Goal: Transaction & Acquisition: Download file/media

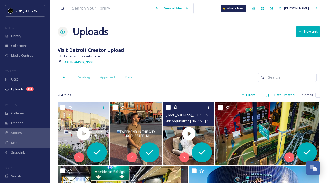
click at [198, 35] on div "Uploads New Link" at bounding box center [189, 31] width 263 height 15
drag, startPoint x: 81, startPoint y: 78, endPoint x: 83, endPoint y: 77, distance: 2.7
click at [81, 78] on span "Pending" at bounding box center [83, 77] width 13 height 5
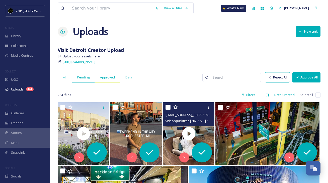
click at [107, 76] on span "Approved" at bounding box center [107, 77] width 15 height 5
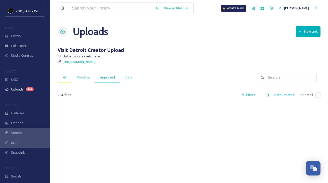
click at [67, 77] on div "All" at bounding box center [65, 77] width 14 height 10
click at [197, 69] on div "View all files What's New Rhys Scadden Uploads New Link Visit Detroit Creator U…" at bounding box center [189, 142] width 278 height 285
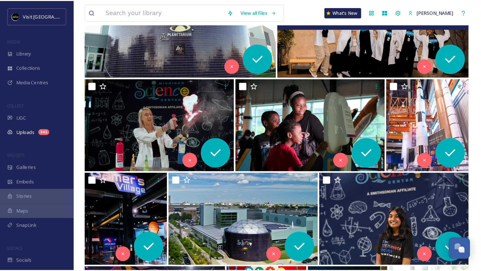
scroll to position [0, 0]
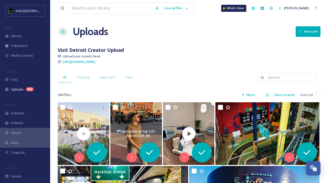
click at [215, 64] on div "[URL][DOMAIN_NAME]" at bounding box center [189, 62] width 263 height 6
click at [166, 55] on div "Upload your assets here!" at bounding box center [189, 56] width 263 height 5
click at [24, 90] on div "Uploads 341" at bounding box center [25, 89] width 50 height 10
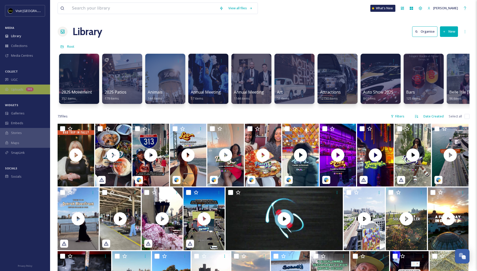
click at [31, 91] on div "341" at bounding box center [30, 89] width 8 height 4
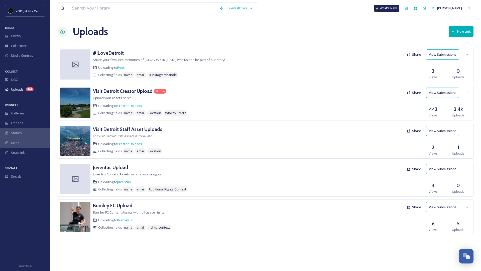
click at [137, 90] on h3 "Visit Detroit Creator Upload" at bounding box center [123, 91] width 60 height 6
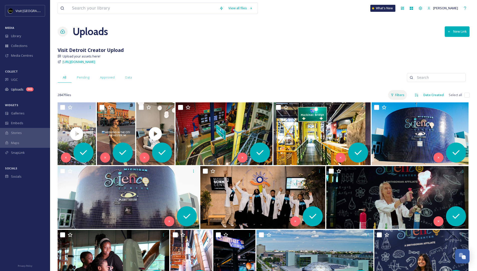
click at [401, 97] on div "Filters" at bounding box center [397, 95] width 19 height 10
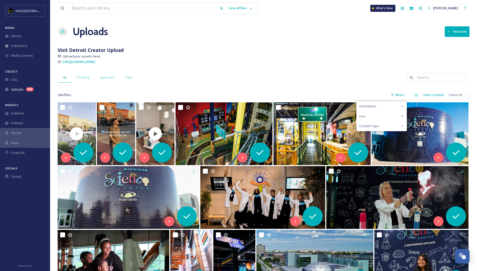
click at [380, 125] on div "Content Type" at bounding box center [382, 126] width 50 height 10
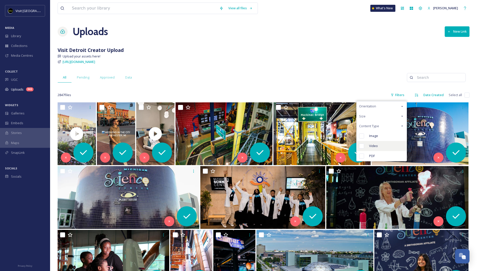
click at [378, 145] on div "Video" at bounding box center [382, 146] width 50 height 10
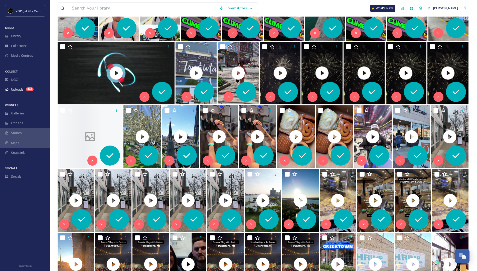
scroll to position [23, 0]
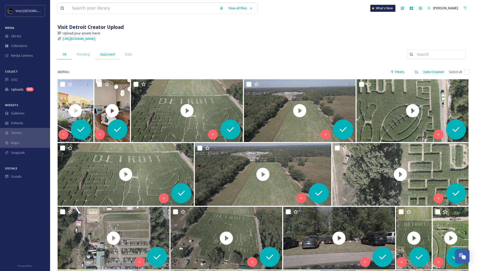
click at [108, 56] on div "Approved" at bounding box center [107, 54] width 25 height 10
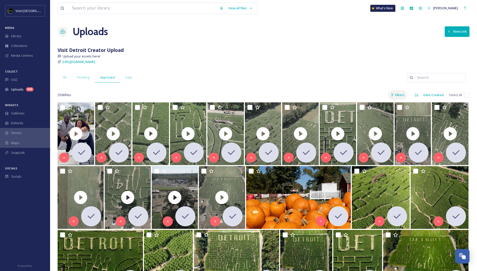
click at [402, 96] on div "Filters" at bounding box center [397, 95] width 19 height 10
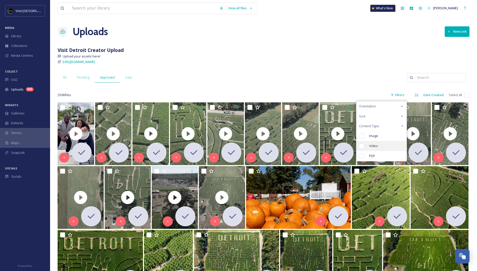
click at [378, 144] on span "Video" at bounding box center [373, 145] width 9 height 5
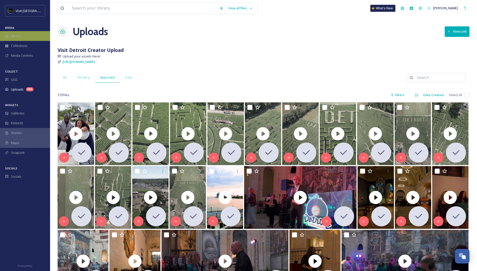
click at [15, 37] on span "Library" at bounding box center [16, 36] width 10 height 5
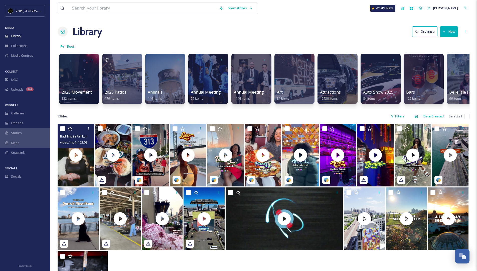
click at [79, 138] on span "Bad Trip in Fall Longform 005 (1).mp4" at bounding box center [87, 136] width 54 height 5
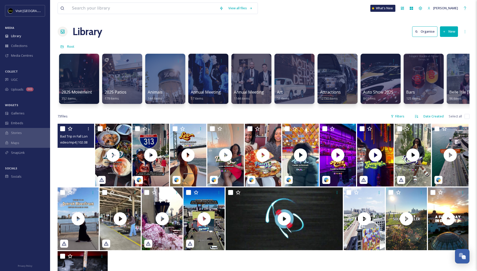
click at [84, 184] on video "Bad Trip in Fall Longform 005 (1).mp4" at bounding box center [76, 155] width 37 height 63
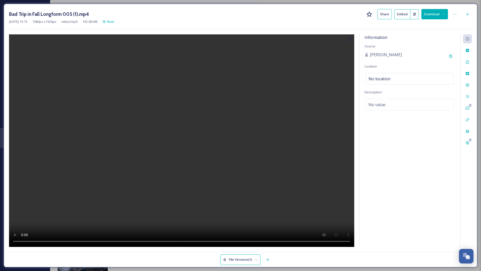
click at [84, 184] on video at bounding box center [181, 140] width 345 height 212
click at [95, 176] on video at bounding box center [181, 140] width 345 height 212
click at [292, 222] on video at bounding box center [181, 140] width 345 height 212
click at [436, 14] on button "Download" at bounding box center [435, 14] width 27 height 10
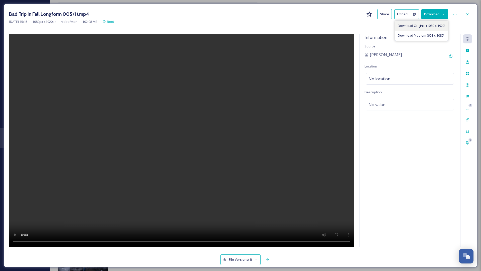
click at [434, 23] on div "Download Original (1080 x 1920)" at bounding box center [422, 26] width 52 height 10
click at [58, 239] on video at bounding box center [181, 140] width 345 height 212
click at [59, 241] on video at bounding box center [181, 140] width 345 height 212
click at [125, 242] on video at bounding box center [181, 140] width 345 height 212
drag, startPoint x: 125, startPoint y: 242, endPoint x: 107, endPoint y: 240, distance: 18.1
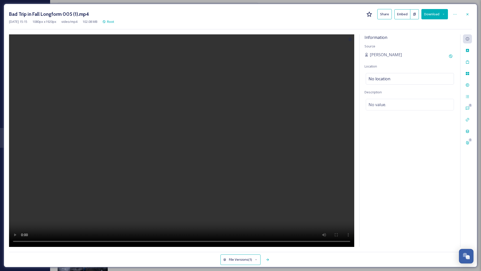
click at [107, 240] on video at bounding box center [181, 140] width 345 height 212
